Goal: Check status: Check status

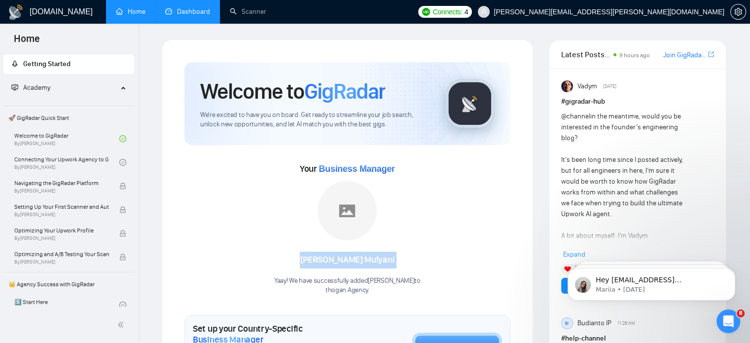
click at [189, 7] on link "Dashboard" at bounding box center [187, 11] width 45 height 8
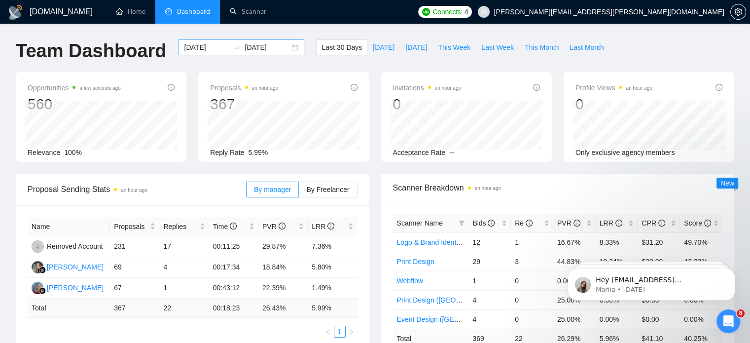
click at [286, 48] on div "[DATE] [DATE]" at bounding box center [241, 47] width 126 height 16
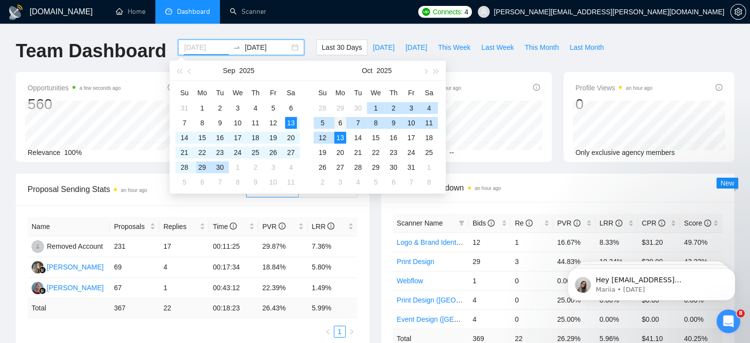
type input "[DATE]"
click at [340, 122] on div "6" at bounding box center [340, 123] width 12 height 12
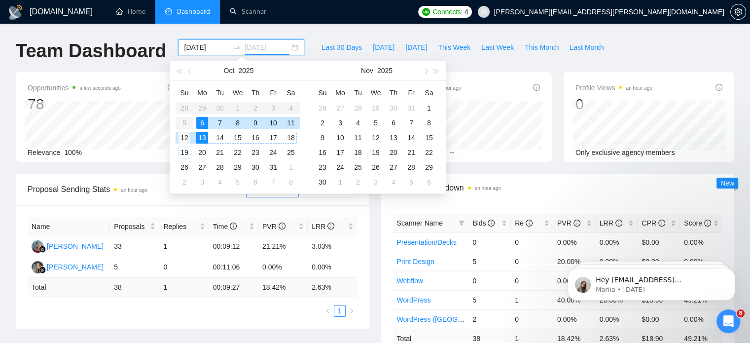
type input "[DATE]"
click at [187, 136] on div "12" at bounding box center [185, 138] width 12 height 12
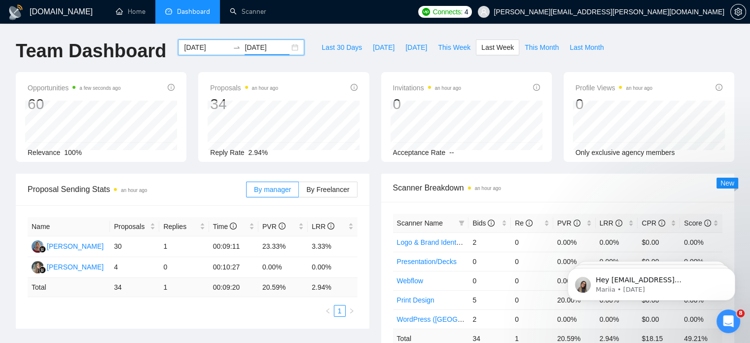
click at [199, 52] on input "[DATE]" at bounding box center [206, 47] width 45 height 11
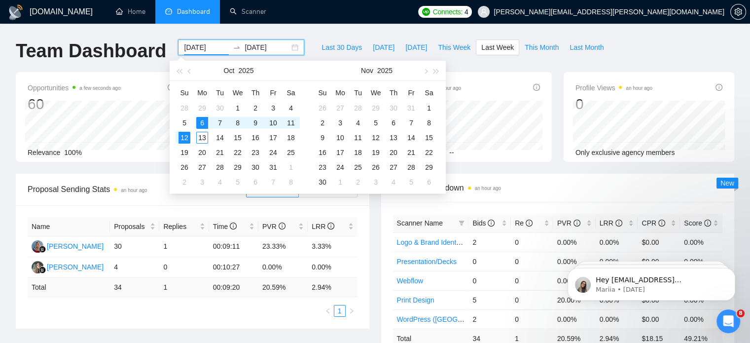
click at [240, 53] on div "[DATE] [DATE]" at bounding box center [241, 47] width 126 height 16
click at [248, 50] on input "[DATE]" at bounding box center [267, 47] width 45 height 11
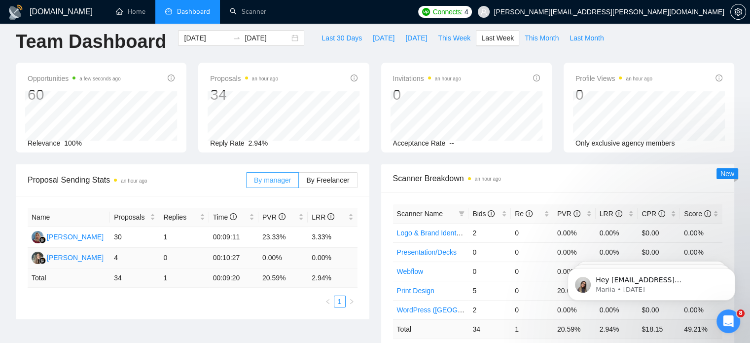
scroll to position [9, 0]
